Goal: Find specific page/section: Find specific page/section

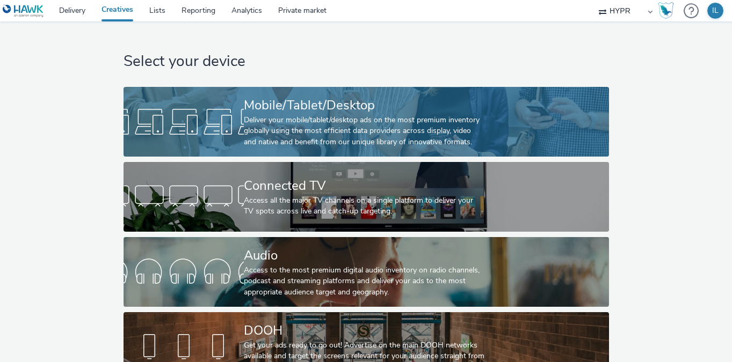
click at [282, 110] on div "Mobile/Tablet/Desktop" at bounding box center [364, 105] width 241 height 19
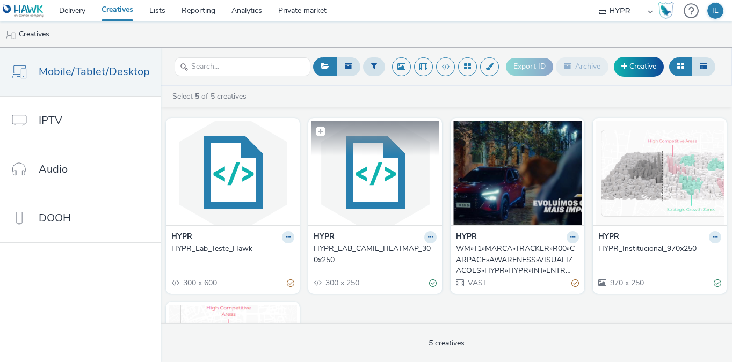
click at [333, 217] on img at bounding box center [375, 173] width 128 height 105
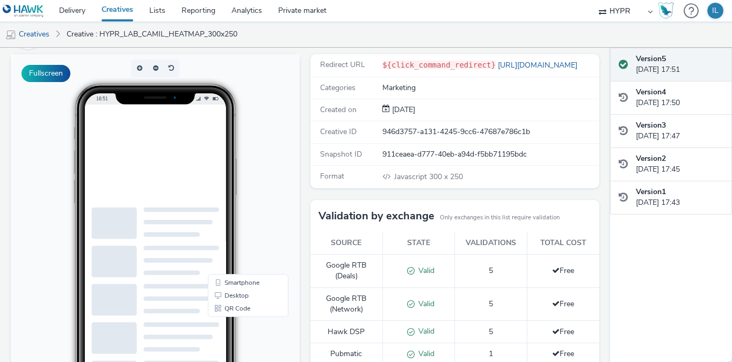
scroll to position [72, 0]
click at [531, 134] on div "946d3757-a131-4245-9cc6-47687e786c1b" at bounding box center [490, 132] width 216 height 11
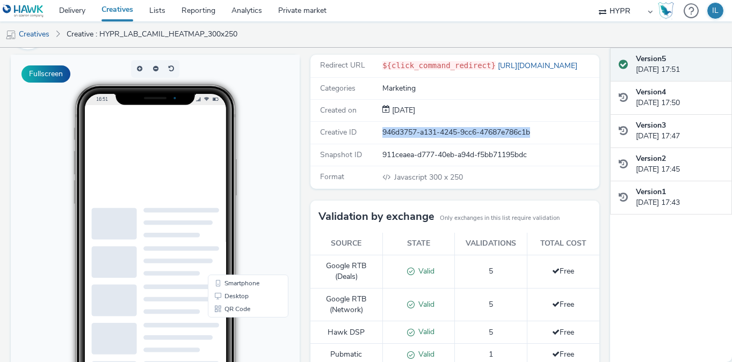
drag, startPoint x: 535, startPoint y: 133, endPoint x: 374, endPoint y: 129, distance: 161.7
click at [374, 129] on div "Creative ID 946d3757-a131-4245-9cc6-47687e786c1b" at bounding box center [454, 133] width 289 height 22
copy div "946d3757-a131-4245-9cc6-47687e786c1b"
click at [80, 11] on link "Delivery" at bounding box center [72, 10] width 42 height 21
